Goal: Share content

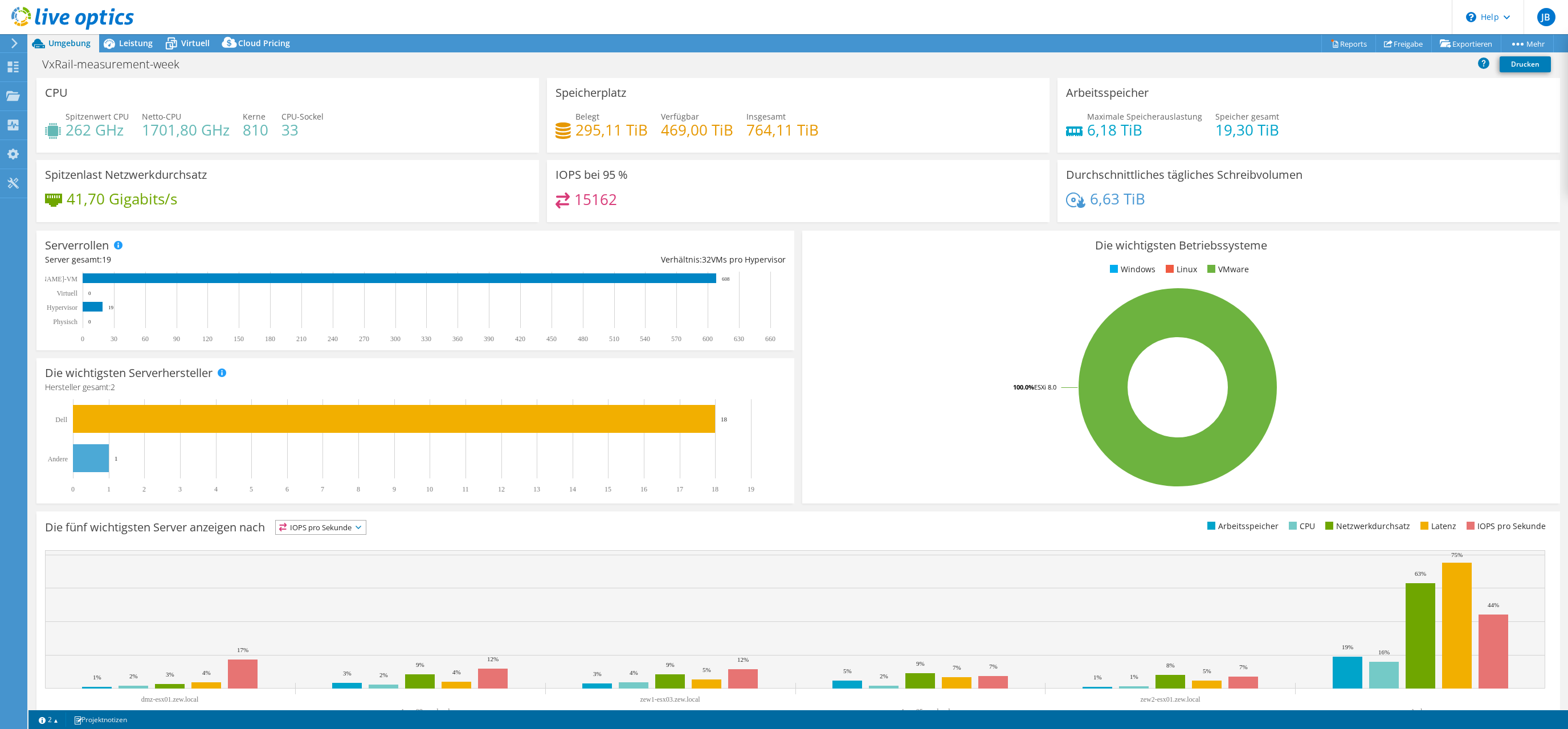
select select "EUFrankfurt"
select select "EUR"
click at [1402, 41] on link "Freigabe" at bounding box center [1404, 44] width 57 height 18
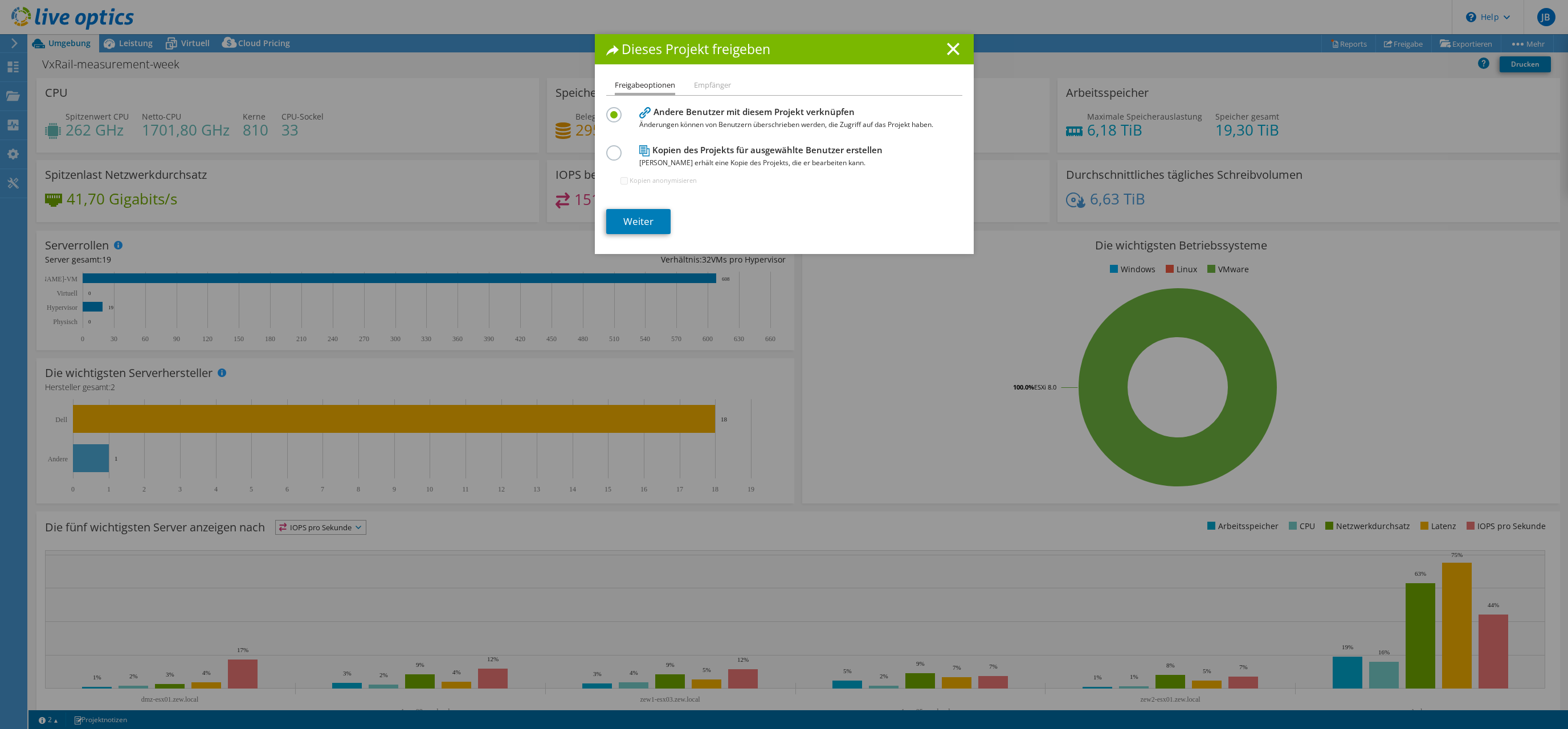
click at [716, 87] on li "Empfänger" at bounding box center [712, 86] width 37 height 14
click at [625, 153] on div at bounding box center [616, 152] width 20 height 13
click at [612, 148] on label at bounding box center [616, 146] width 20 height 3
click at [0, 0] on input "radio" at bounding box center [0, 0] width 0 height 0
click at [675, 180] on label "Kopien anonymisieren" at bounding box center [663, 180] width 67 height 12
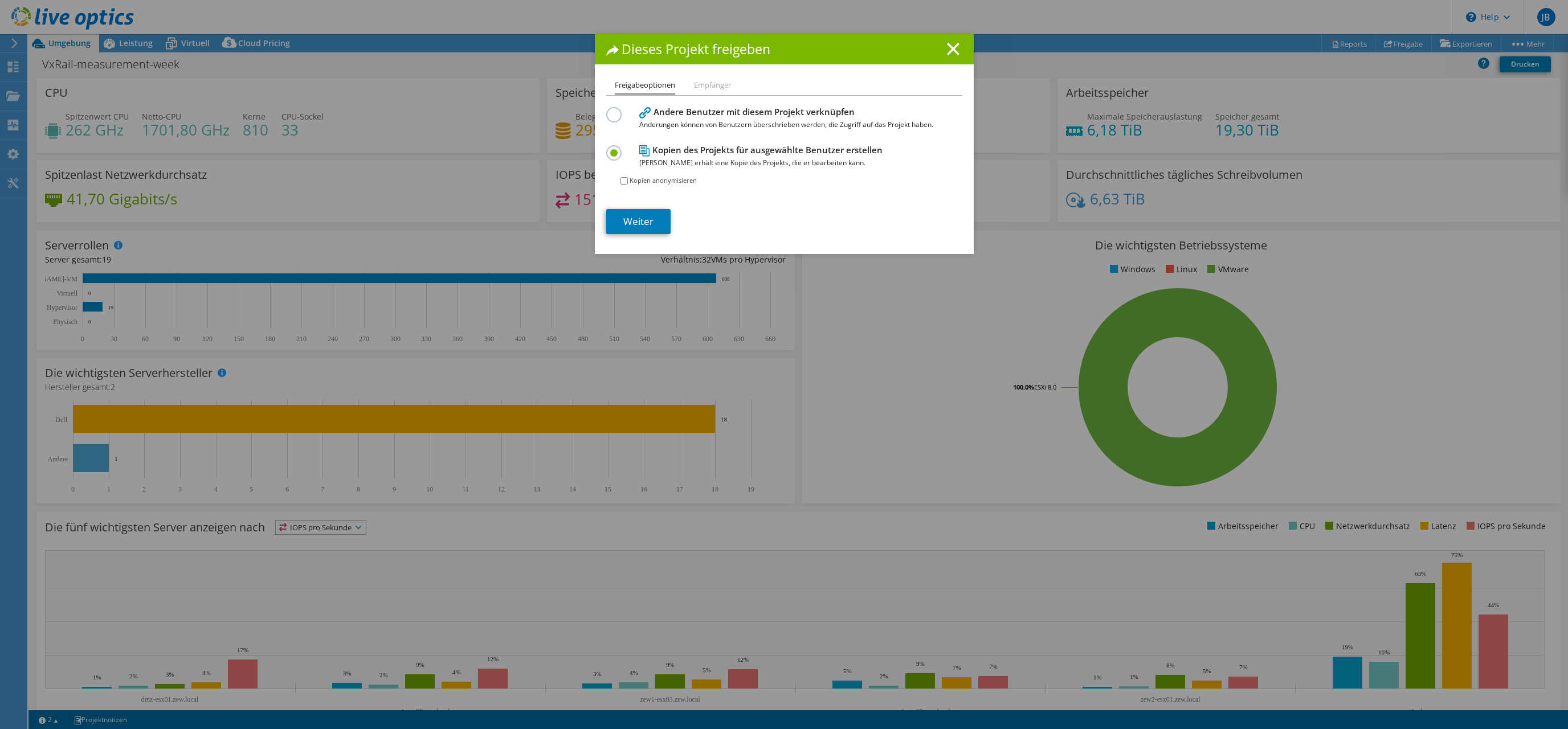
click at [628, 180] on input "Kopien anonymisieren" at bounding box center [624, 181] width 7 height 7
click at [675, 181] on label "Kopien anonymisieren" at bounding box center [663, 180] width 67 height 12
click at [628, 181] on input "Kopien anonymisieren" at bounding box center [624, 181] width 7 height 7
click at [675, 182] on label "Kopien anonymisieren" at bounding box center [663, 180] width 67 height 12
click at [628, 182] on input "Kopien anonymisieren" at bounding box center [624, 181] width 7 height 7
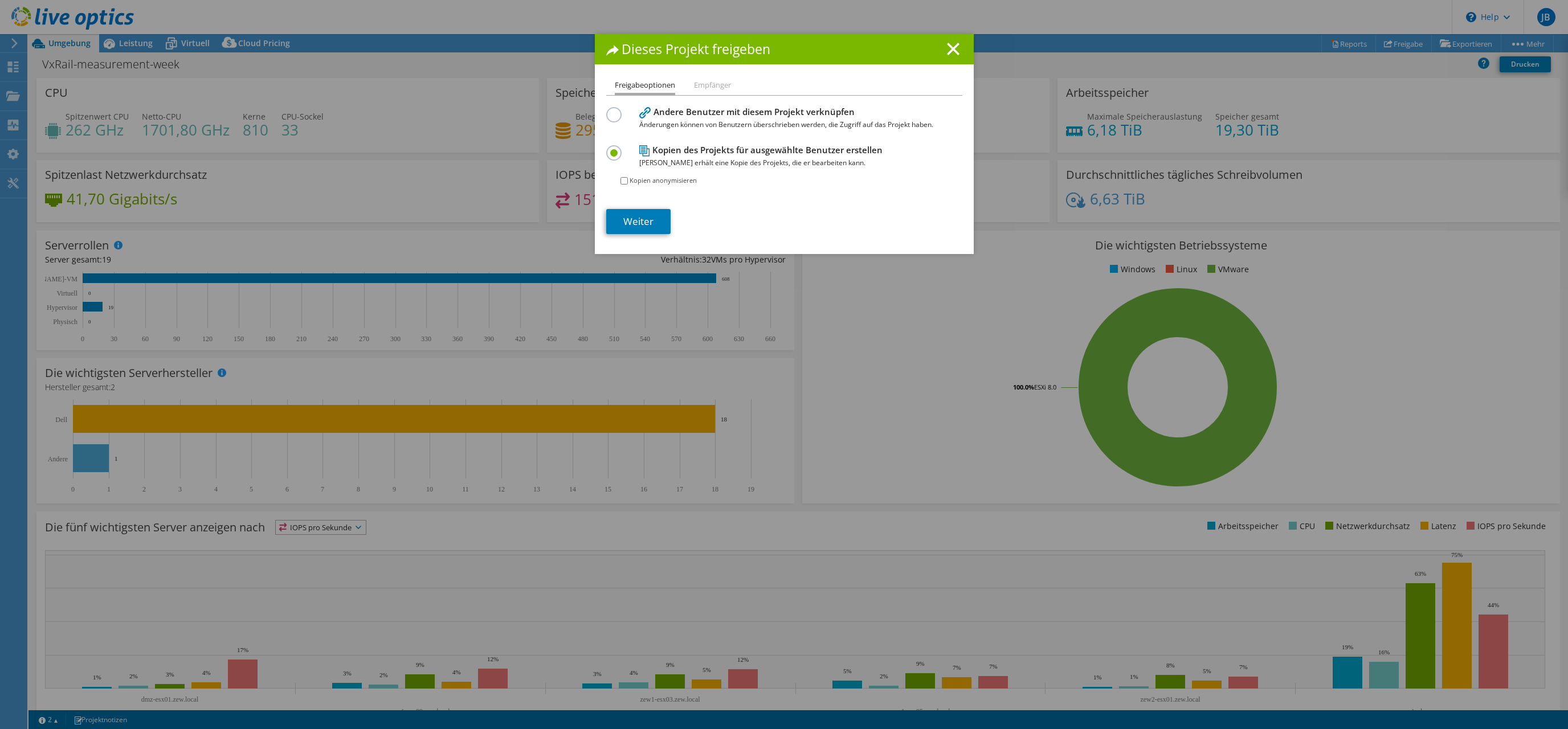
checkbox input "true"
click at [642, 215] on link "Weiter" at bounding box center [639, 221] width 65 height 25
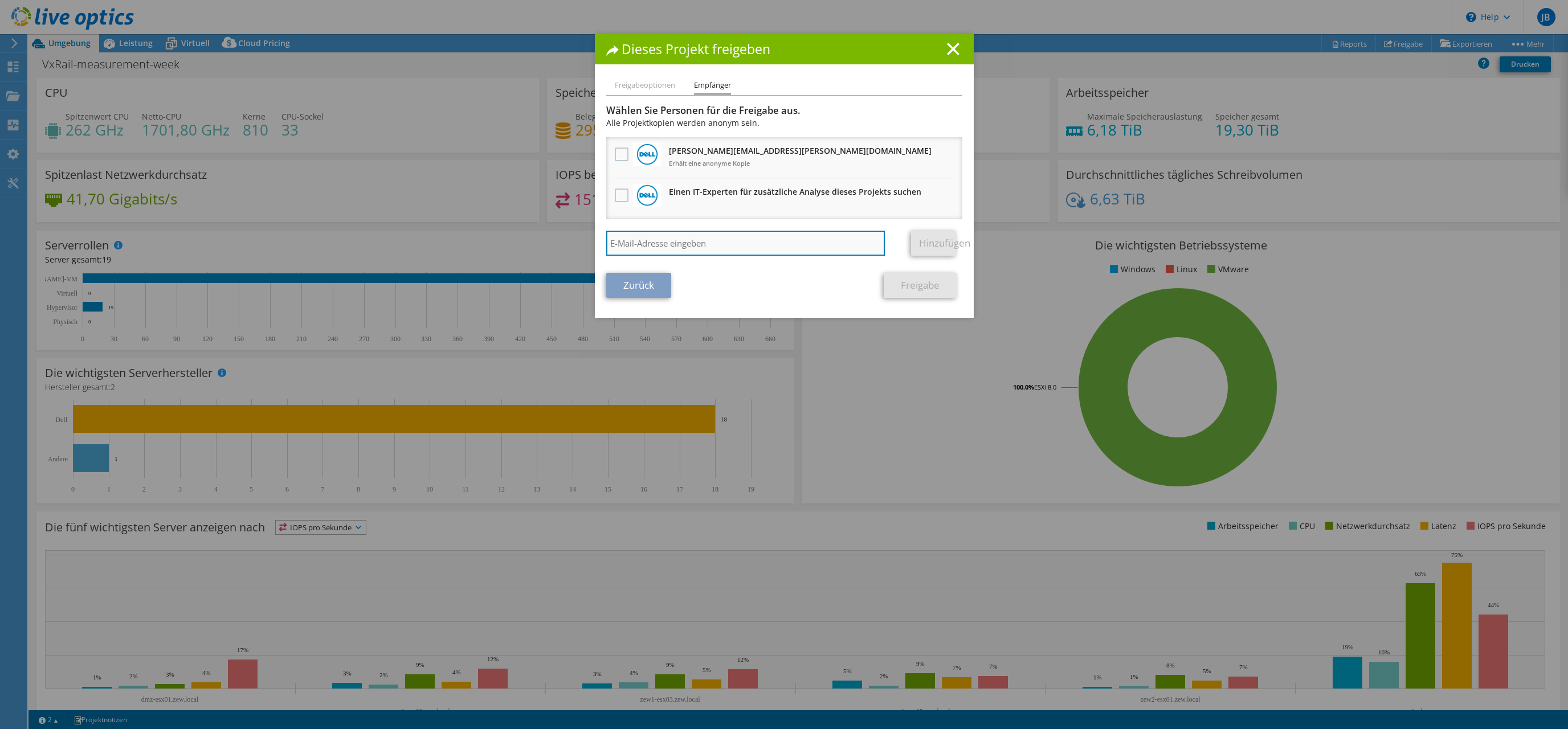
click at [721, 246] on input "search" at bounding box center [745, 243] width 279 height 25
paste input "[PERSON_NAME][EMAIL_ADDRESS][DOMAIN_NAME]"
type input "[PERSON_NAME][EMAIL_ADDRESS][DOMAIN_NAME]"
click at [929, 241] on link "Hinzufügen" at bounding box center [934, 243] width 45 height 25
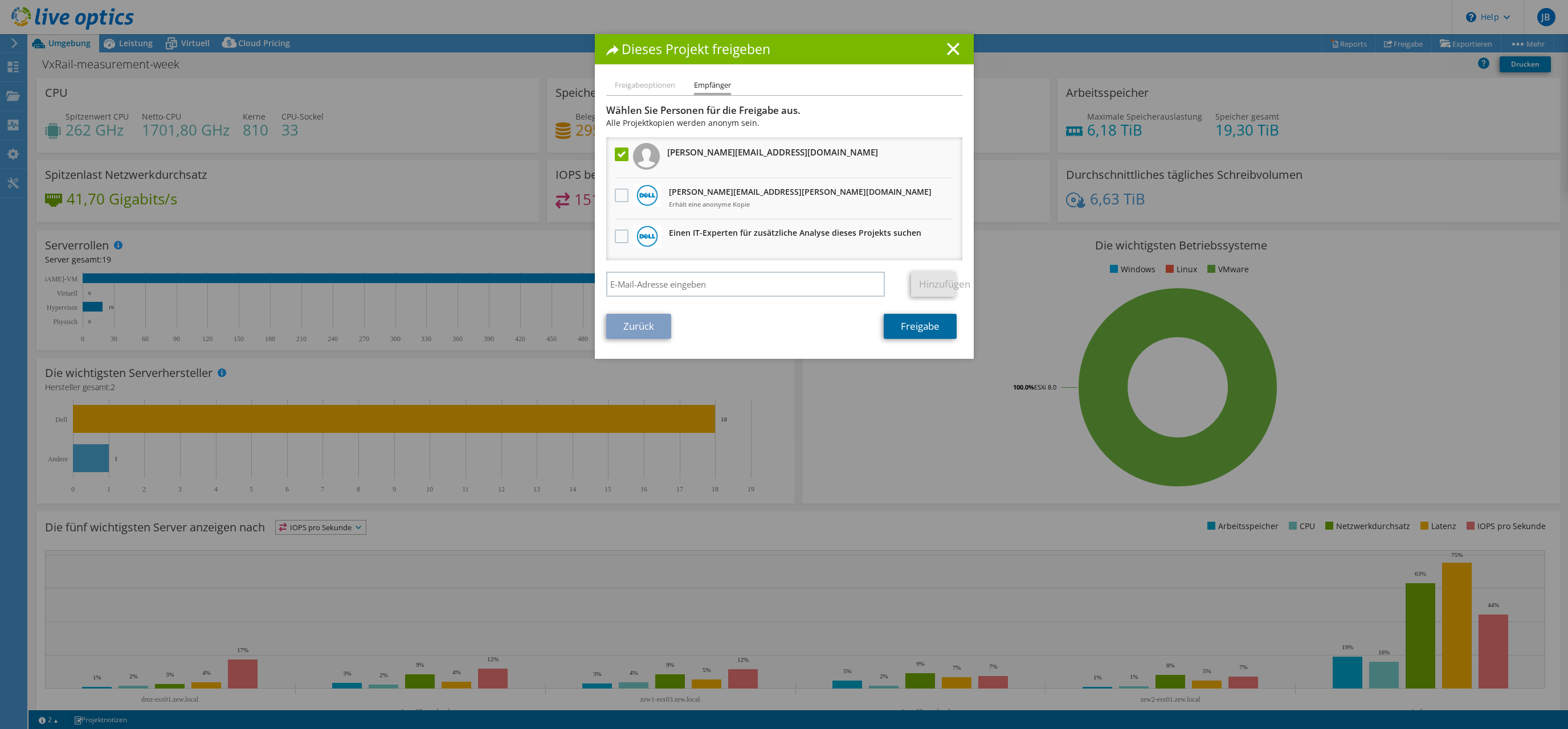
click at [911, 325] on link "Freigabe" at bounding box center [919, 326] width 73 height 25
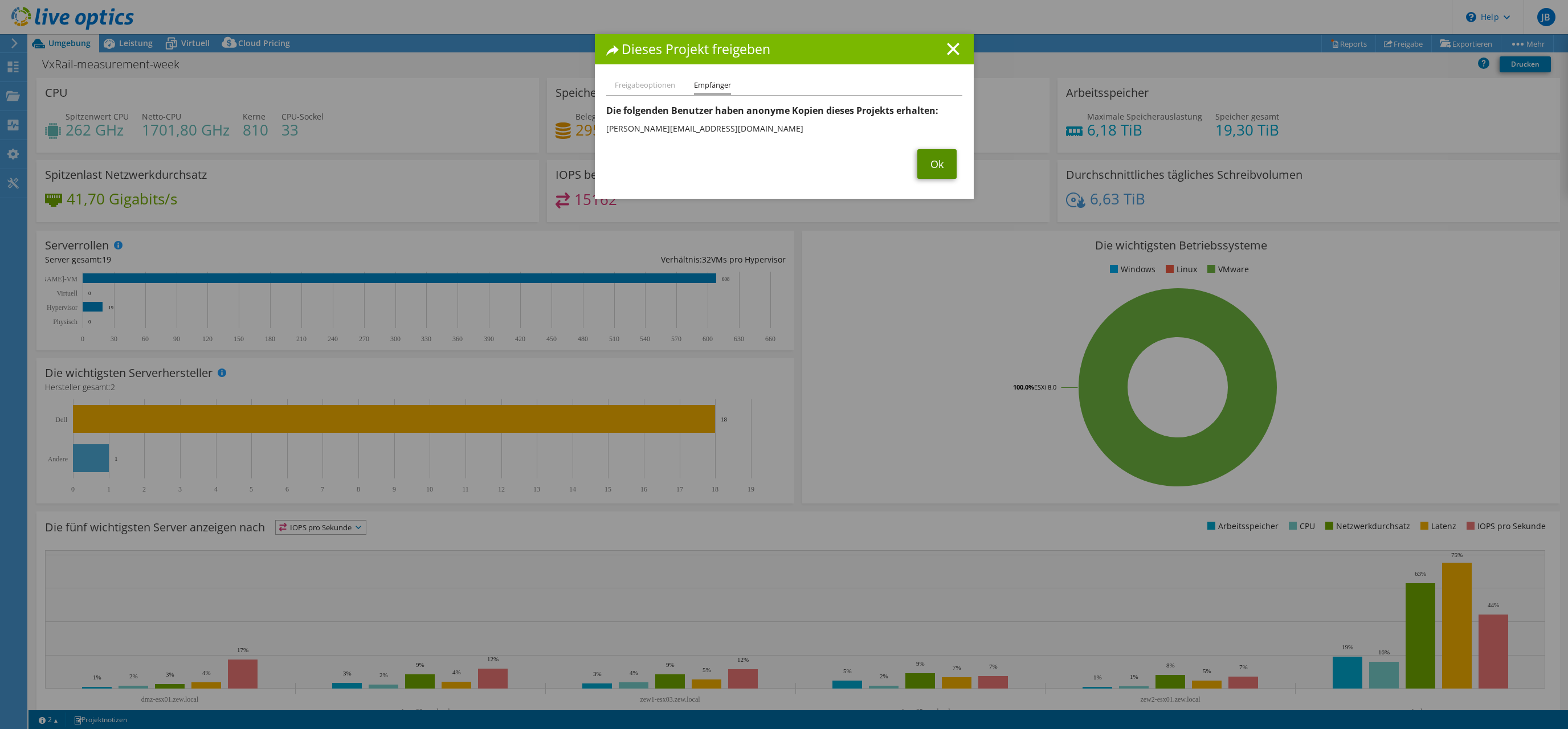
click at [930, 164] on link "Ok" at bounding box center [937, 163] width 39 height 30
